Goal: Task Accomplishment & Management: Use online tool/utility

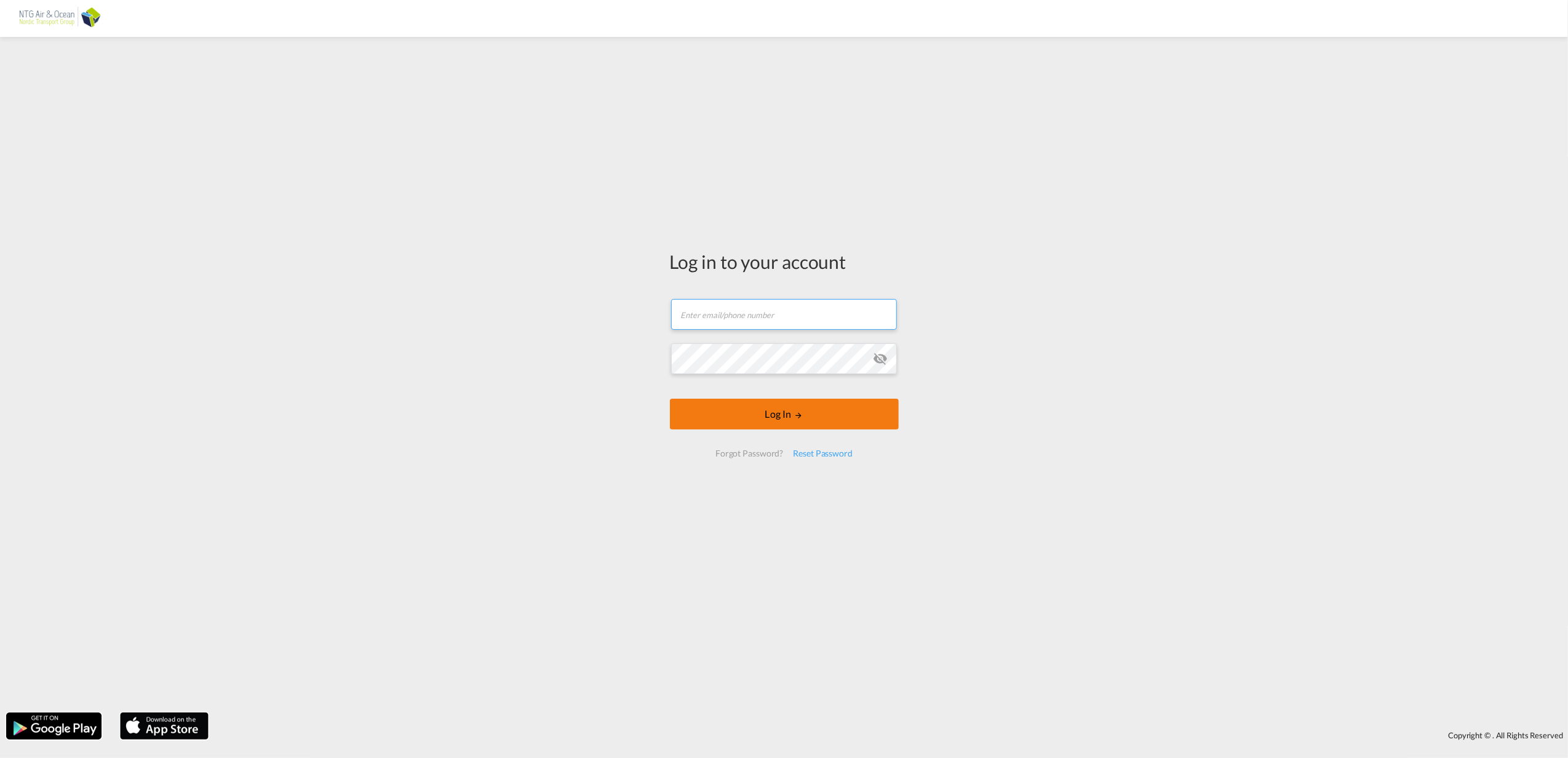
type input "[EMAIL_ADDRESS][DOMAIN_NAME]"
click at [805, 424] on button "Log In" at bounding box center [785, 414] width 229 height 30
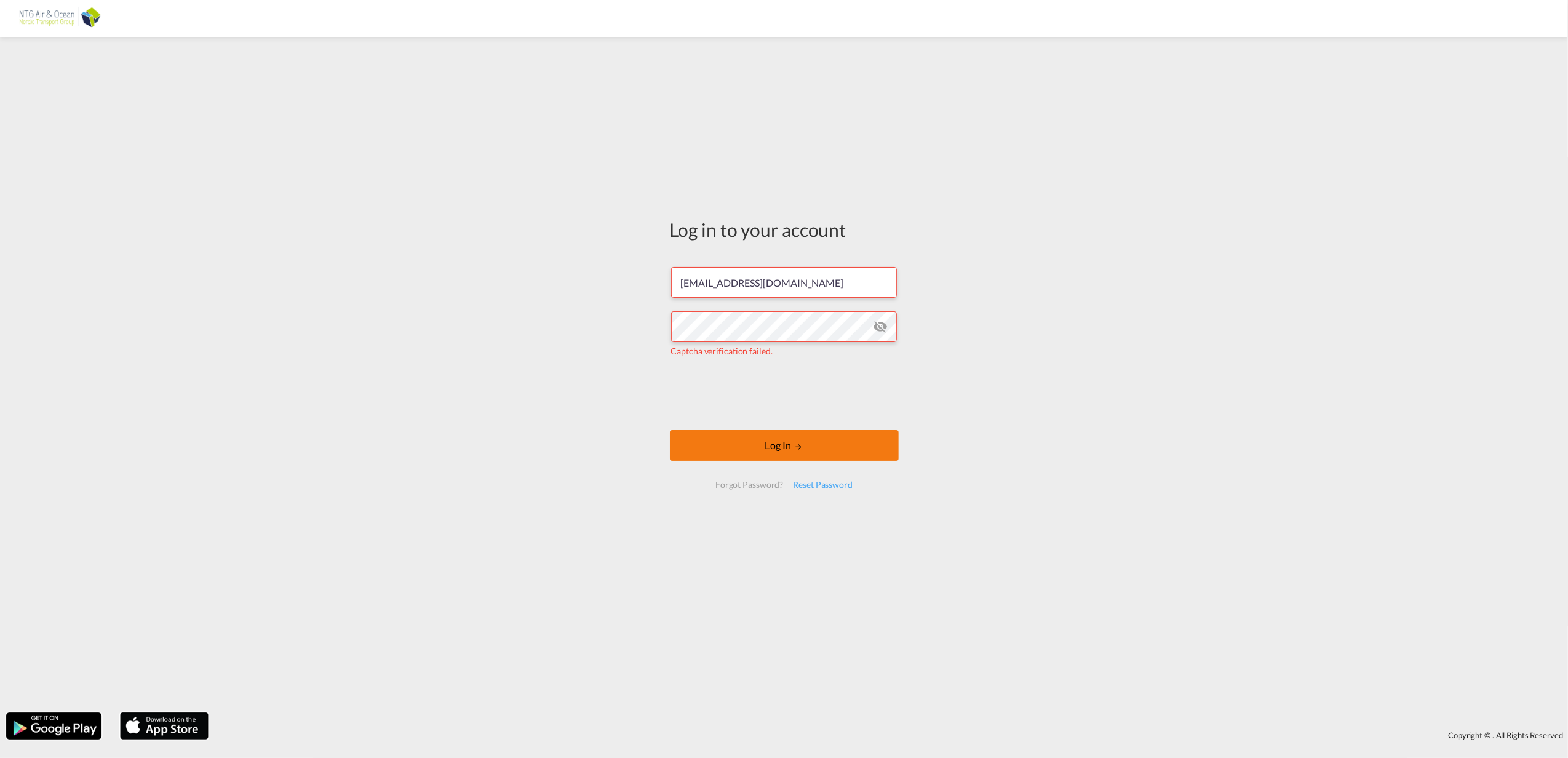
click at [767, 442] on button "Log In" at bounding box center [785, 445] width 229 height 30
